Goal: Find specific page/section: Find specific page/section

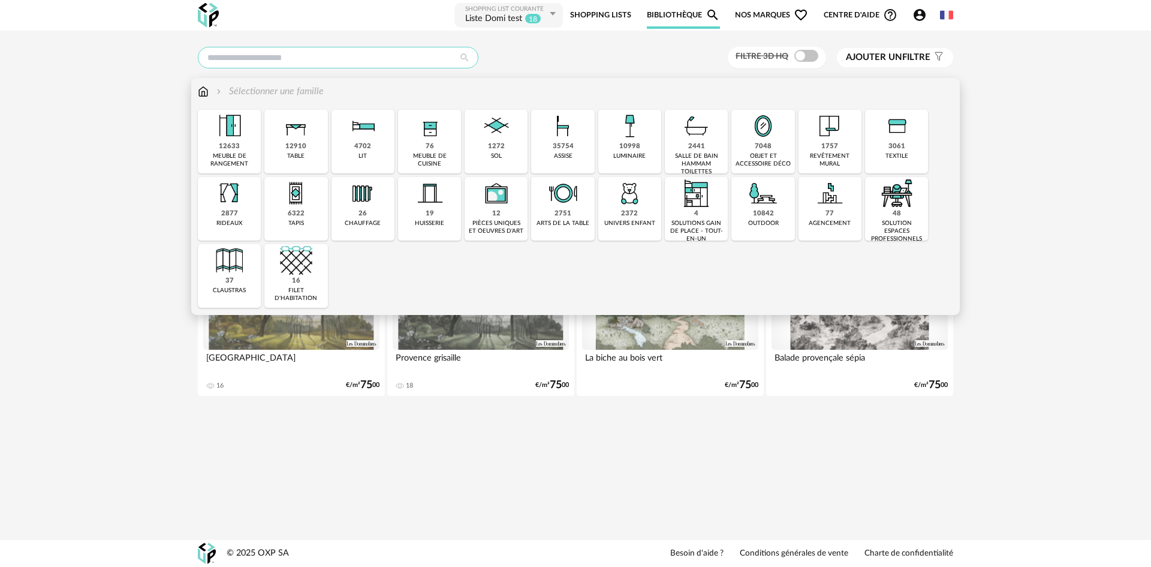
click at [342, 58] on input "text" at bounding box center [338, 58] width 281 height 22
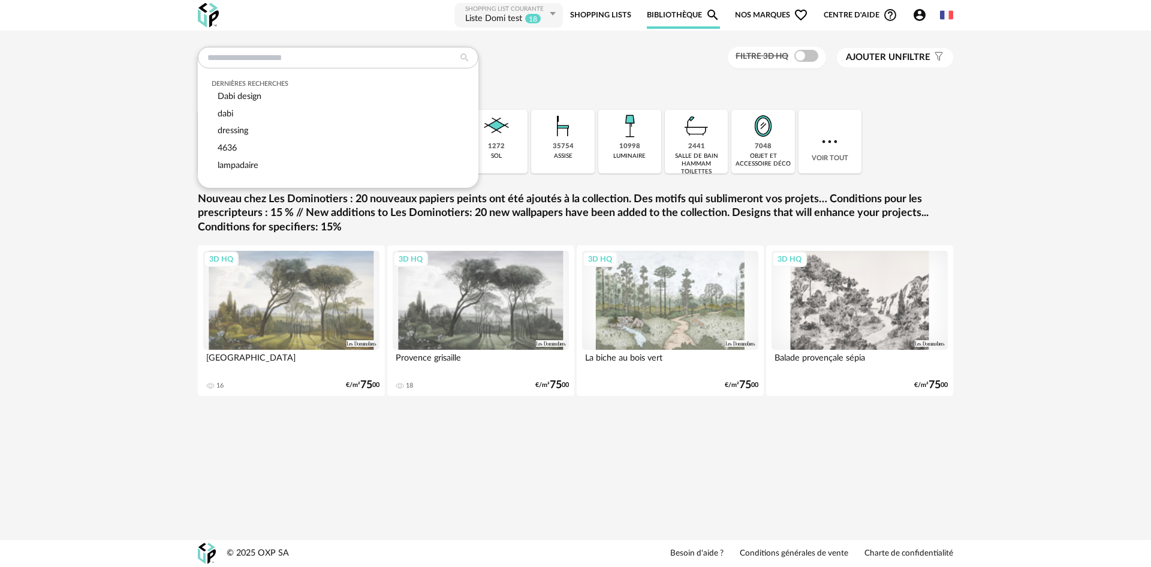
click at [1058, 261] on div "Dernières recherches Dabi design dabi dressing 4636 lampadaire Filtre 3D HQ Ajo…" at bounding box center [575, 233] width 1151 height 404
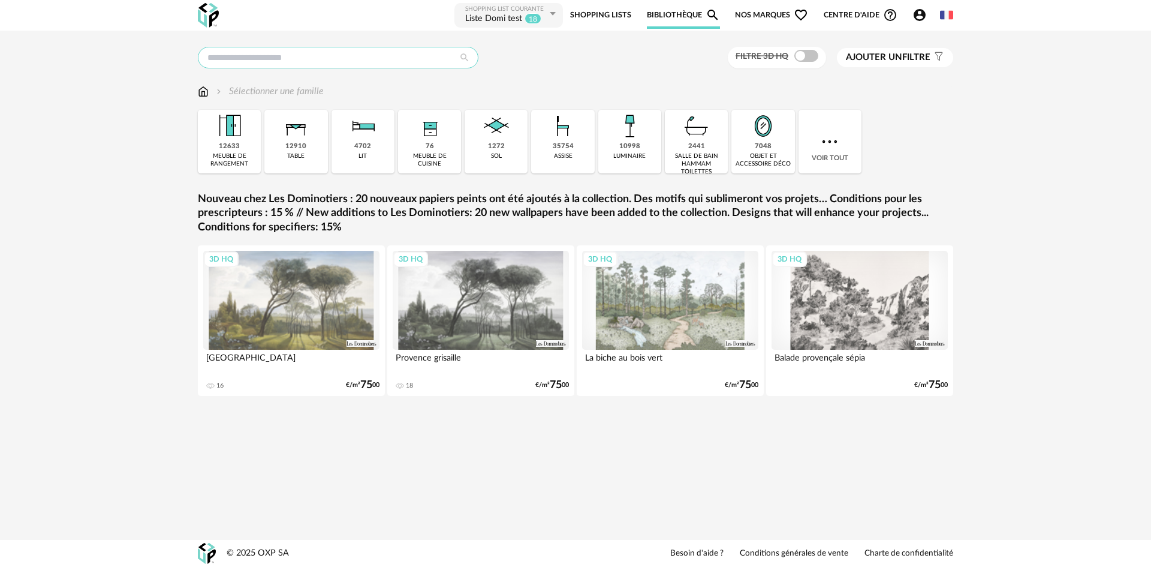
click at [303, 59] on input "text" at bounding box center [338, 58] width 281 height 22
type input "**********"
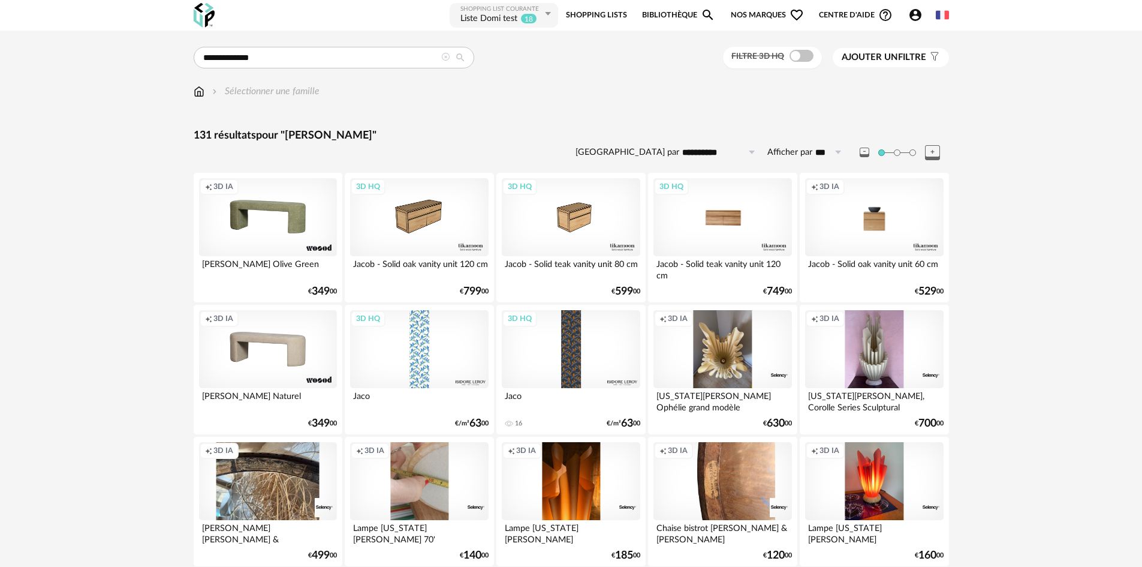
drag, startPoint x: 743, startPoint y: 9, endPoint x: 759, endPoint y: 47, distance: 41.6
click at [743, 9] on span "Nos marques Heart Outline icon" at bounding box center [767, 15] width 73 height 27
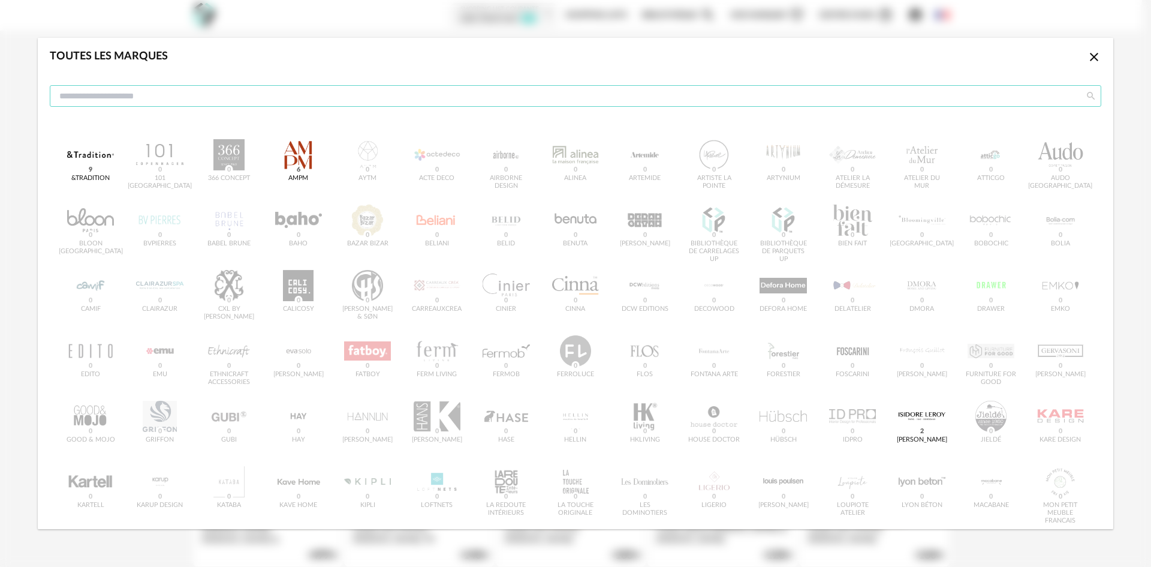
click at [233, 96] on input "dialog" at bounding box center [576, 96] width 1052 height 22
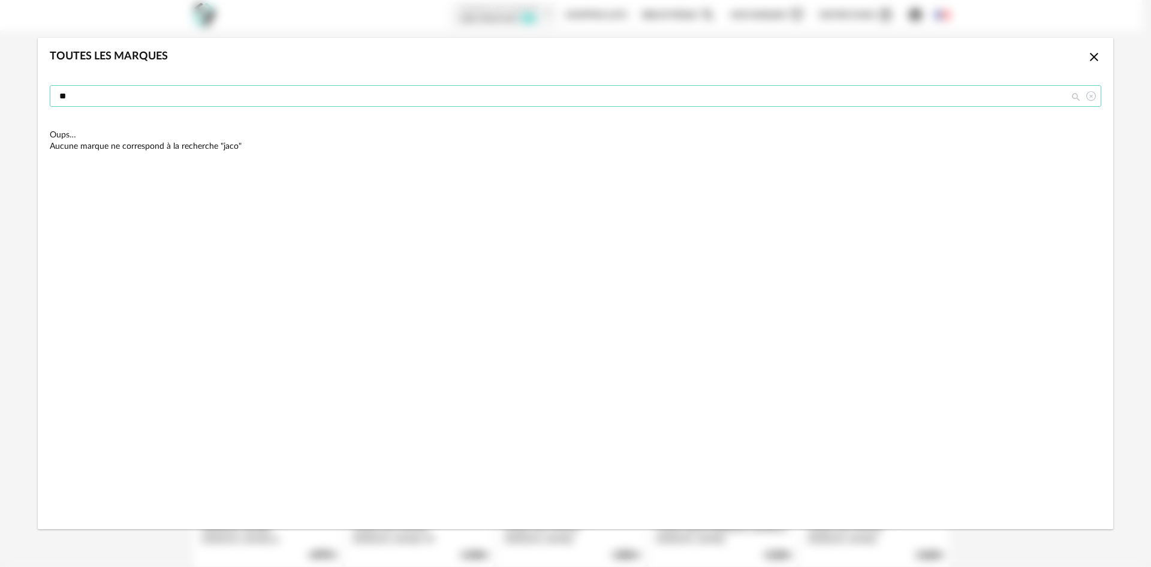
type input "*"
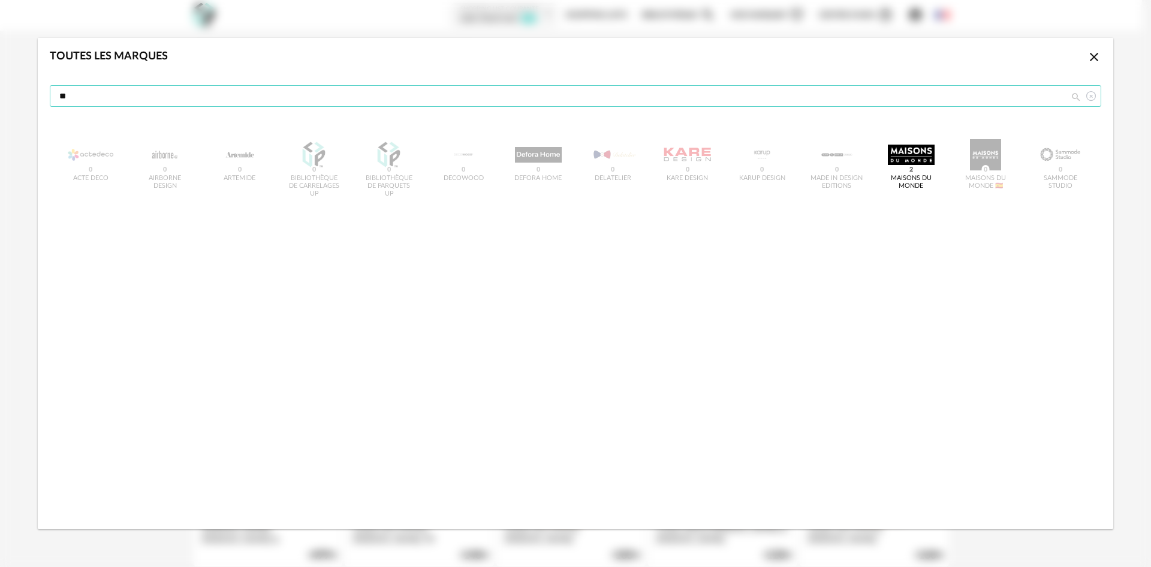
type input "*"
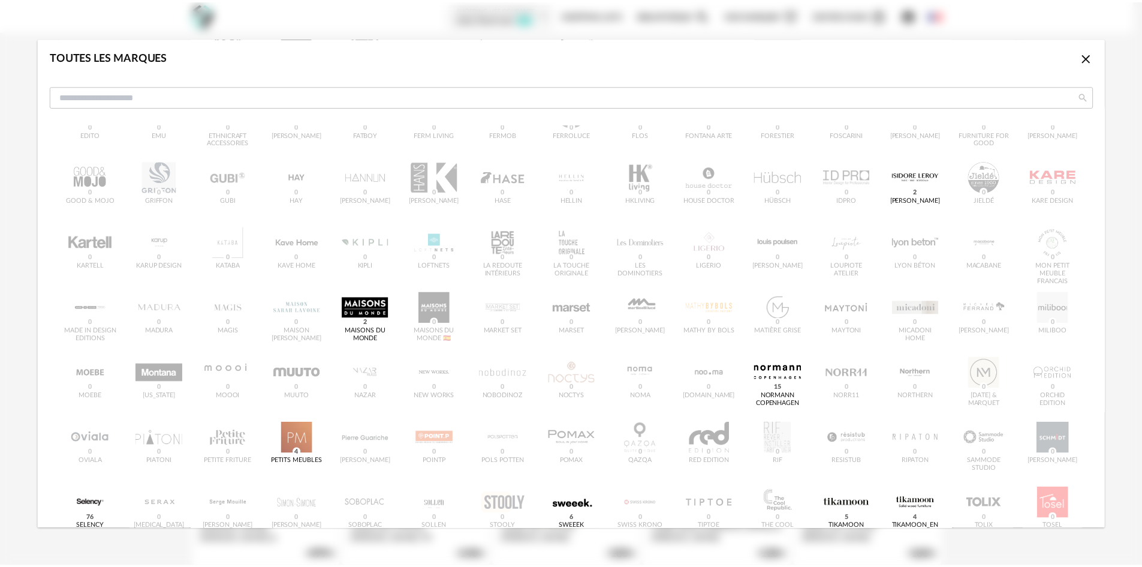
scroll to position [336, 0]
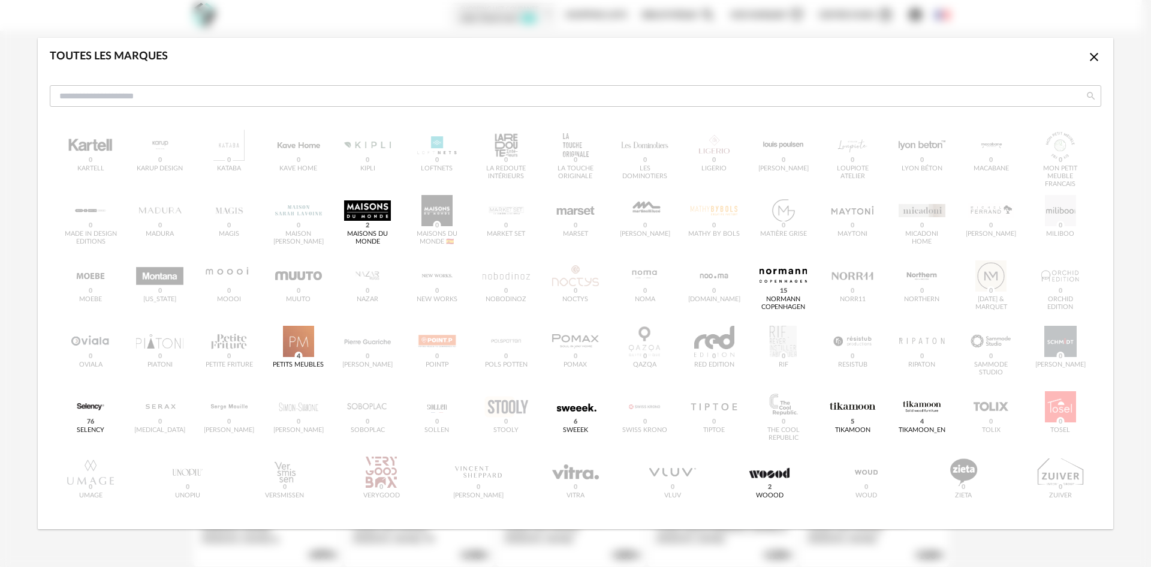
click at [1087, 60] on icon "Close icon" at bounding box center [1094, 57] width 14 height 14
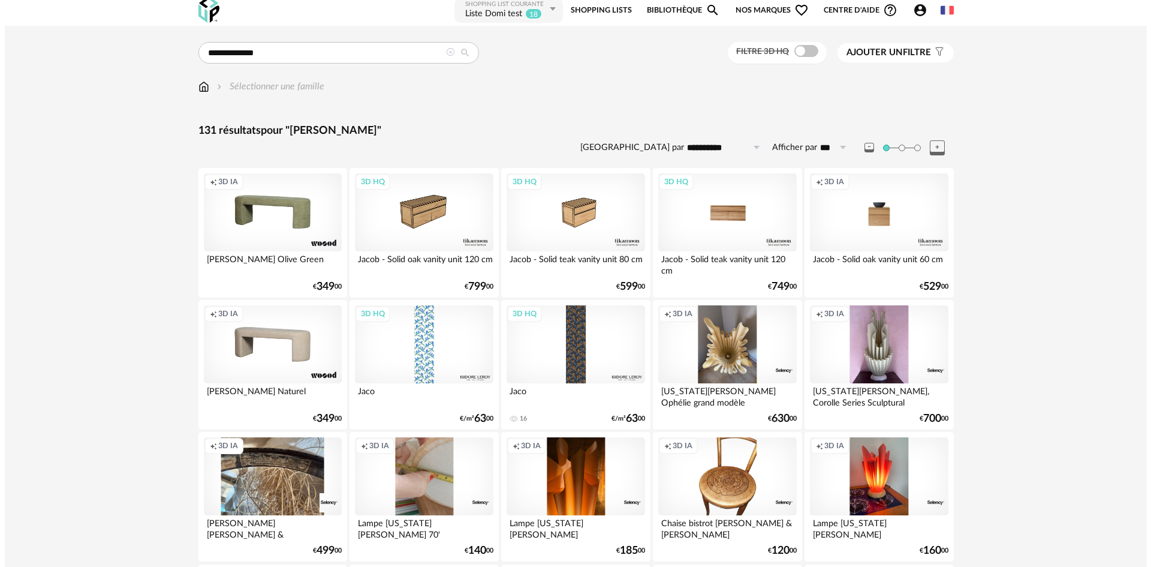
scroll to position [0, 0]
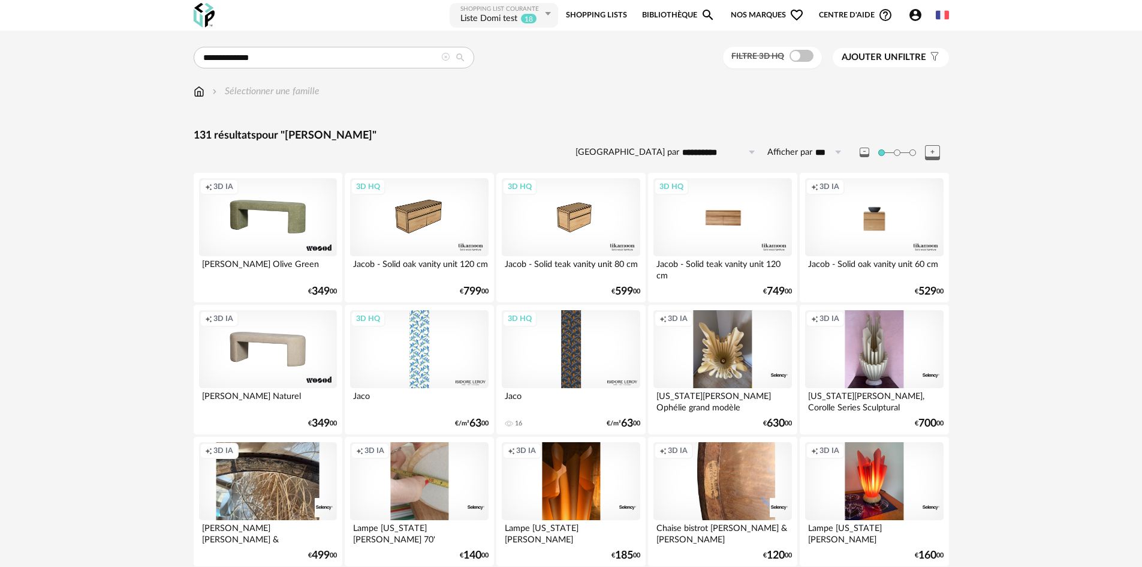
click at [770, 9] on span "Nos marques Heart Outline icon" at bounding box center [767, 15] width 73 height 27
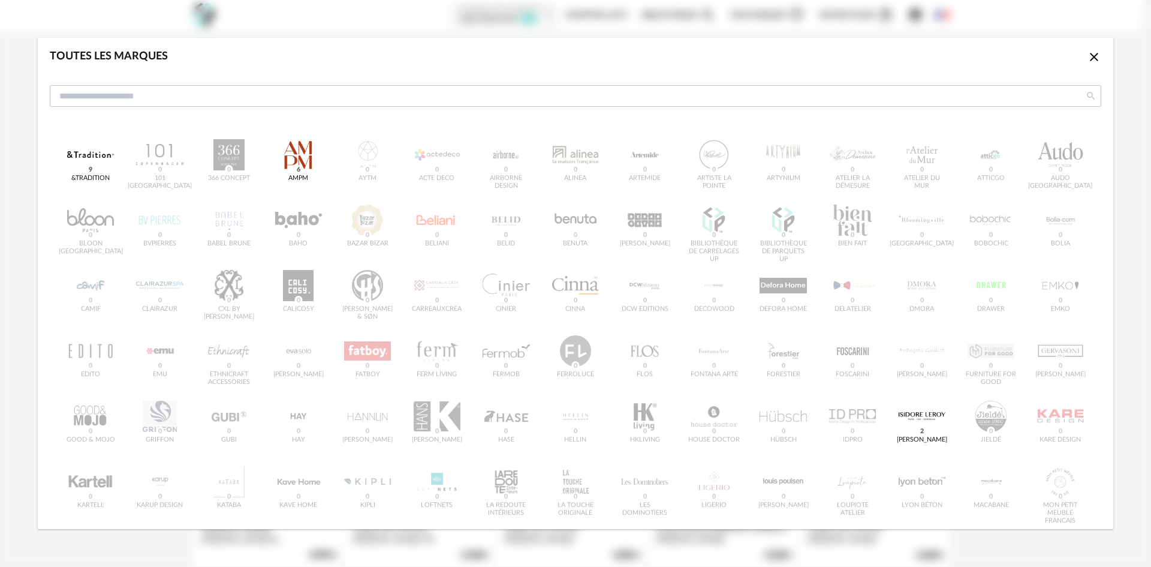
click at [1090, 61] on icon "Close icon" at bounding box center [1094, 57] width 8 height 8
